Goal: Communication & Community: Ask a question

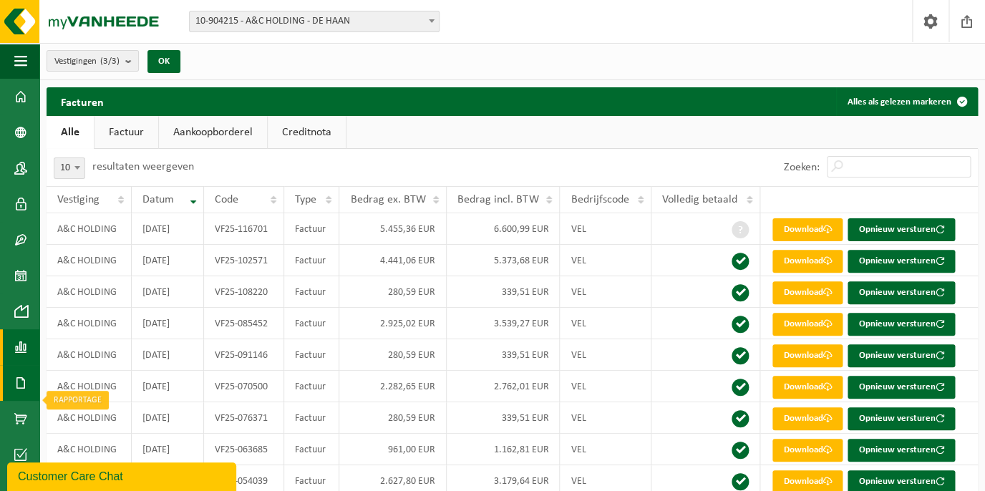
scroll to position [88, 0]
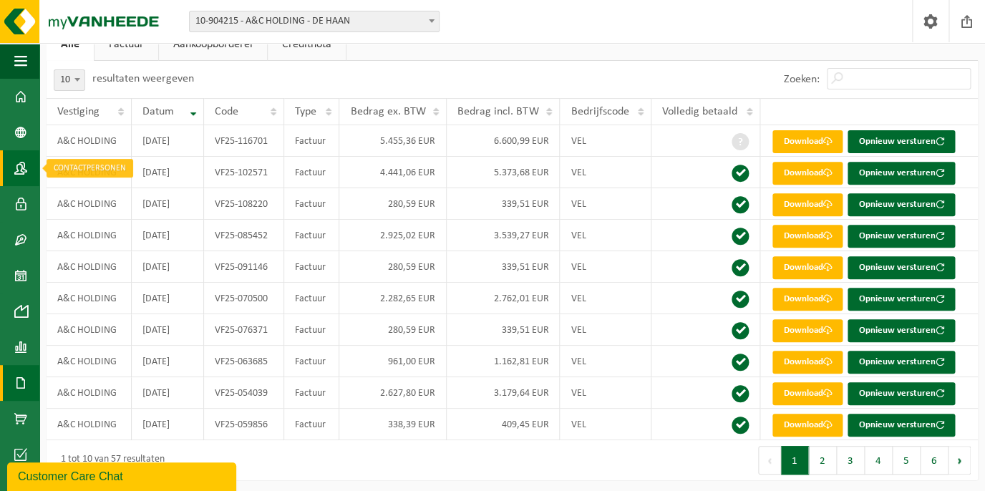
click at [19, 169] on span at bounding box center [20, 168] width 13 height 36
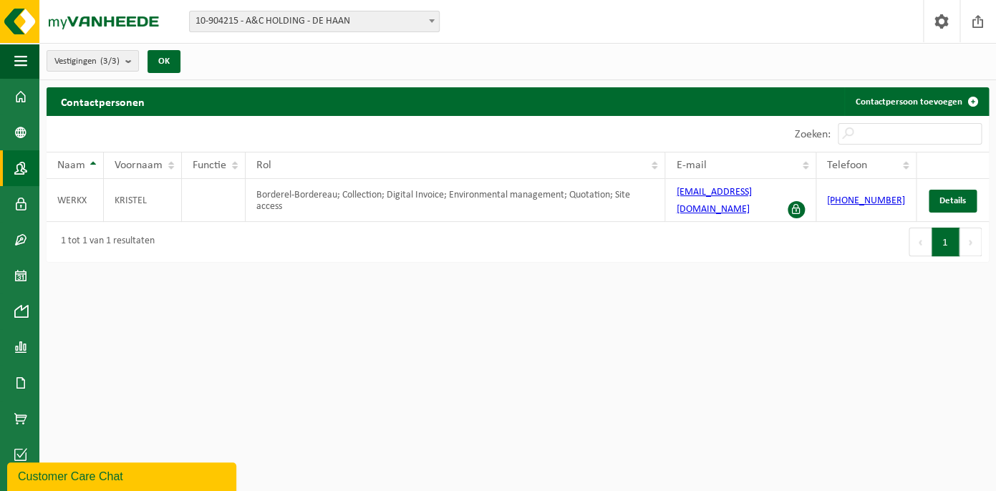
click at [52, 474] on div "Customer Care Chat" at bounding box center [122, 476] width 208 height 17
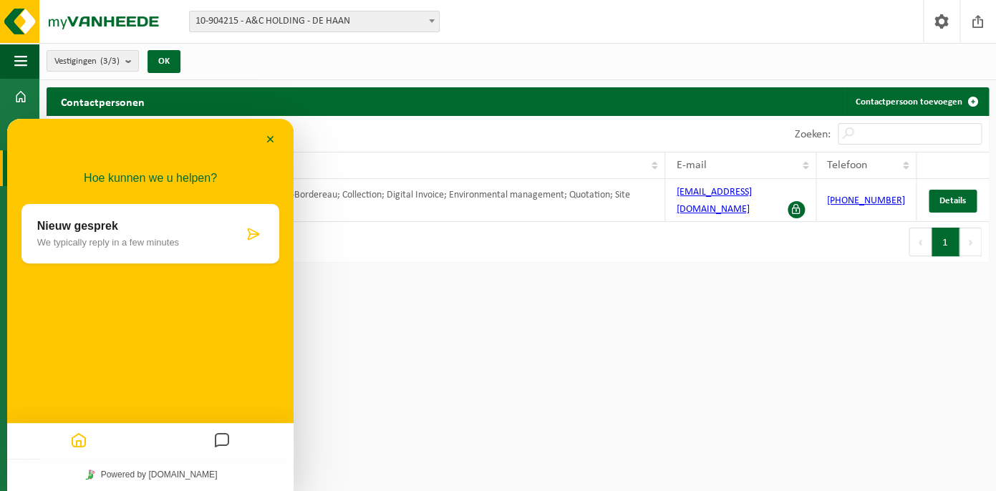
click at [51, 238] on p "We typically reply in a few minutes" at bounding box center [140, 242] width 206 height 11
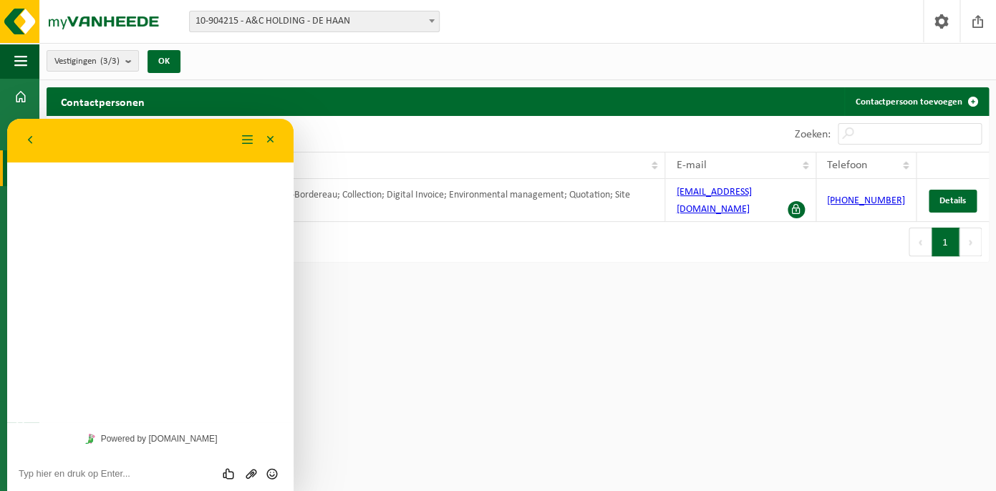
click at [24, 472] on textarea at bounding box center [150, 473] width 263 height 11
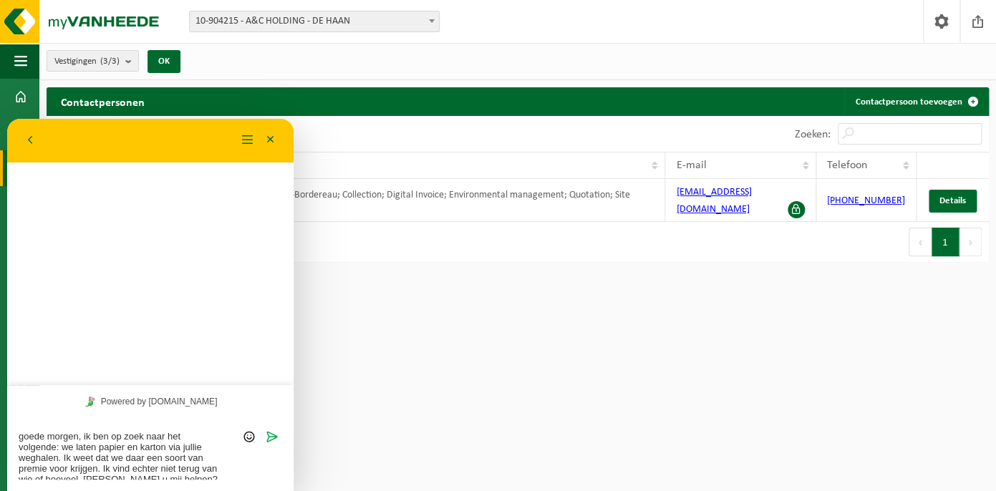
type textarea "goede morgen, ik ben op zoek naar het volgende: we laten papier en karton via j…"
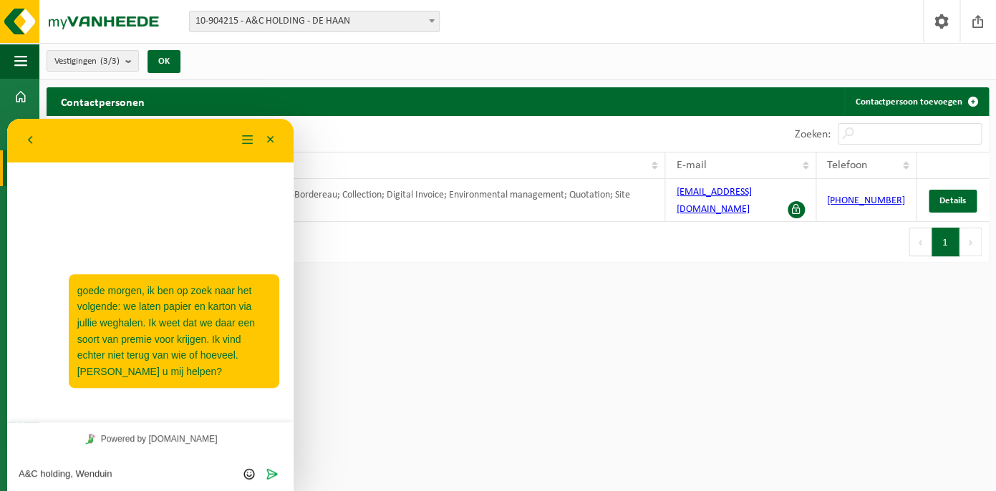
type textarea "A&C holding, Wenduine"
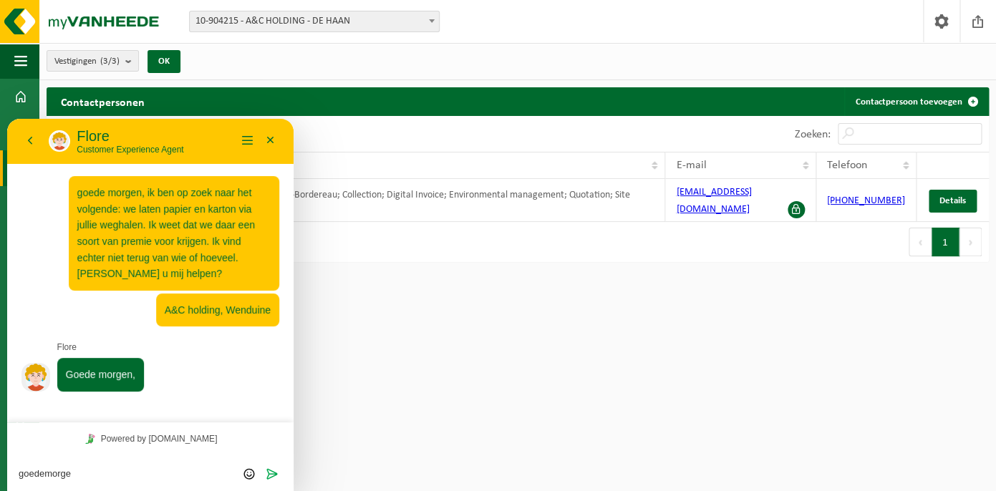
type textarea "goedemorgen"
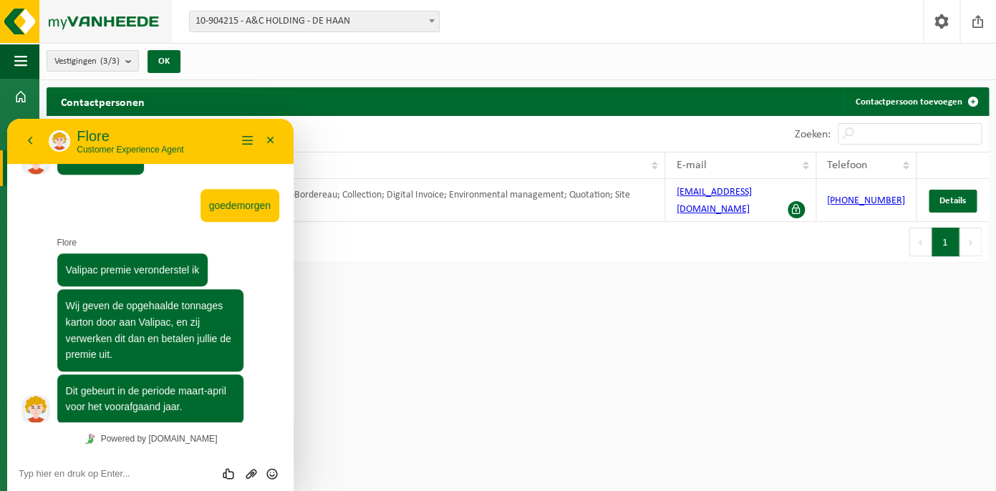
scroll to position [229, 0]
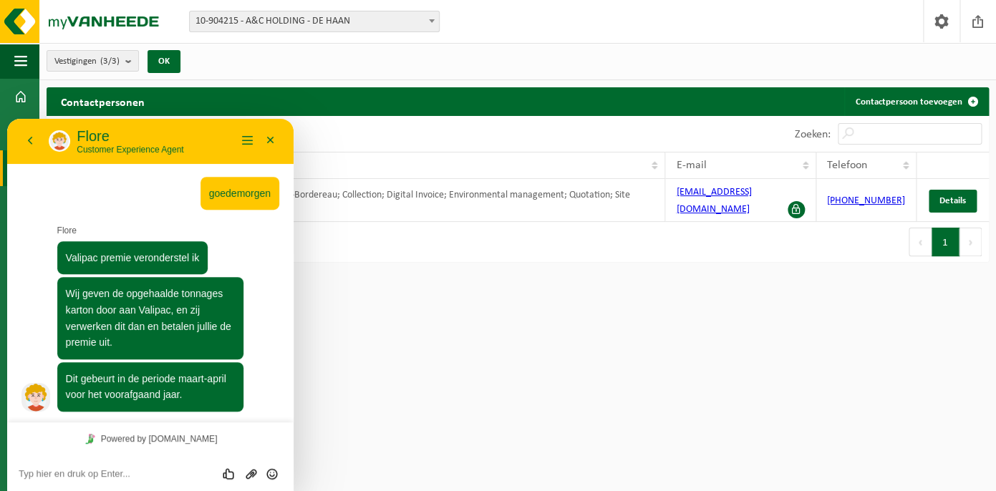
click at [84, 442] on div "Powered by [DOMAIN_NAME]" at bounding box center [150, 438] width 286 height 32
click at [73, 484] on div "Beoordeel deze chat Upload bestand Emoji invoeren" at bounding box center [150, 473] width 286 height 36
click at [72, 477] on textarea at bounding box center [150, 473] width 263 height 11
type textarea "Dank u!!"
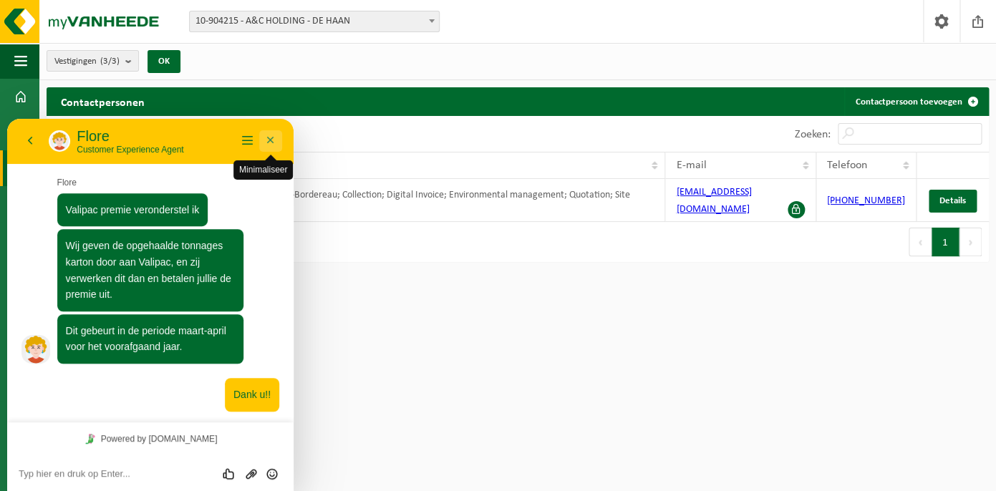
click at [271, 144] on button "Minimaliseer" at bounding box center [270, 140] width 23 height 21
